Goal: Information Seeking & Learning: Learn about a topic

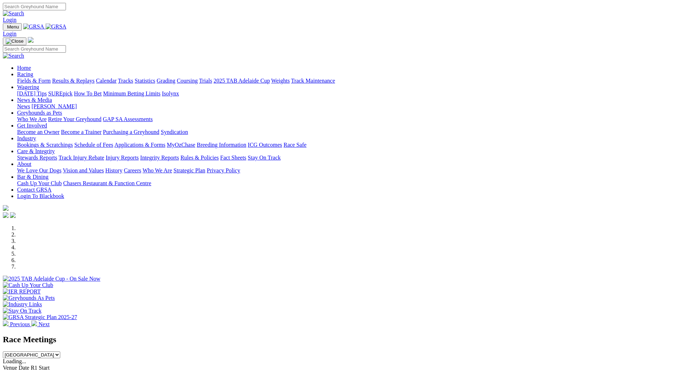
click at [37, 321] on img at bounding box center [34, 324] width 6 height 6
click at [117, 78] on link "Calendar" at bounding box center [106, 81] width 21 height 6
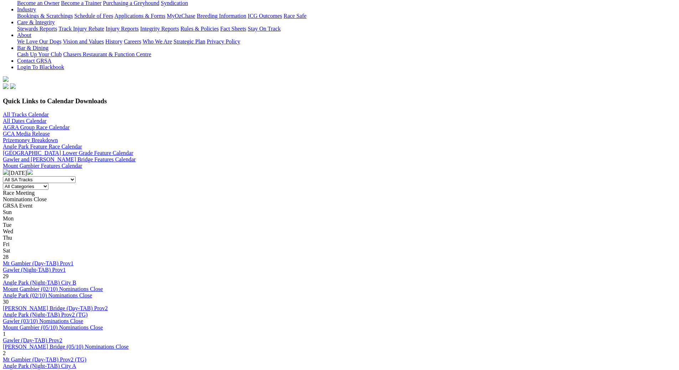
scroll to position [143, 0]
